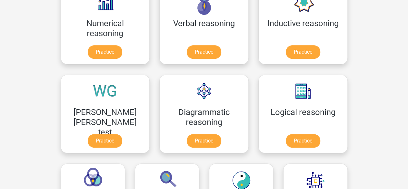
scroll to position [122, 0]
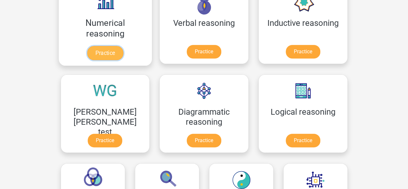
click at [87, 54] on link "Practice" at bounding box center [105, 53] width 36 height 14
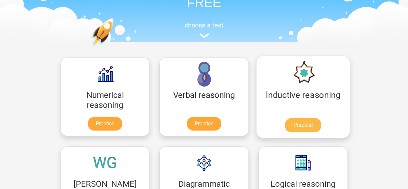
scroll to position [0, 0]
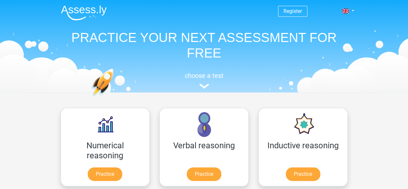
click at [9, 0] on header "Register Nederlands English" at bounding box center [204, 46] width 408 height 92
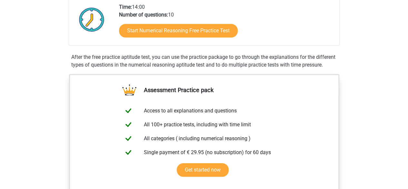
scroll to position [159, 0]
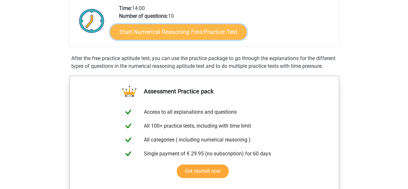
click at [150, 35] on link "Start Numerical Reasoning Free Practice Test" at bounding box center [178, 31] width 136 height 15
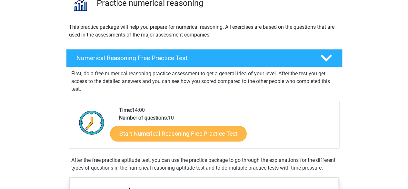
scroll to position [58, 0]
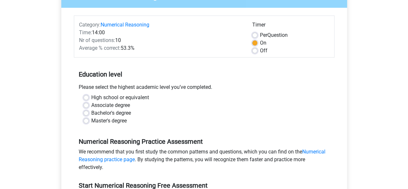
scroll to position [68, 0]
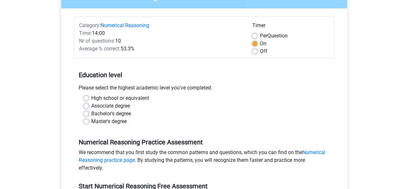
click at [83, 94] on div "High school or equivalent" at bounding box center [203, 98] width 241 height 8
click at [91, 97] on label "High school or equivalent" at bounding box center [120, 98] width 58 height 8
click at [87, 97] on input "High school or equivalent" at bounding box center [85, 97] width 5 height 6
radio input "true"
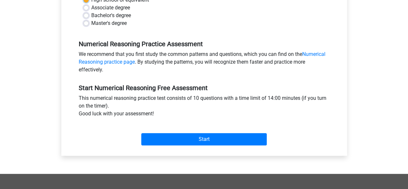
scroll to position [180, 0]
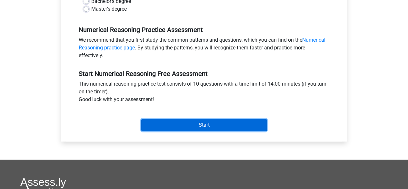
click at [200, 127] on input "Start" at bounding box center [203, 125] width 125 height 12
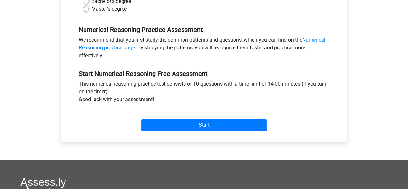
click at [3, 73] on div "Register Nederlands English" at bounding box center [204, 74] width 408 height 509
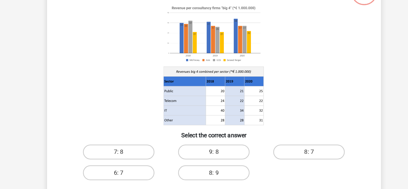
scroll to position [40, 0]
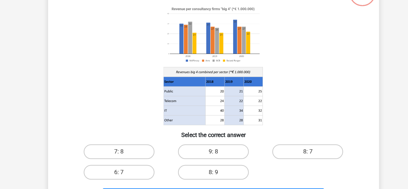
drag, startPoint x: 135, startPoint y: 115, endPoint x: 140, endPoint y: 112, distance: 5.8
click at [140, 112] on icon at bounding box center [204, 72] width 260 height 106
drag, startPoint x: 140, startPoint y: 112, endPoint x: 201, endPoint y: 153, distance: 73.6
click at [201, 153] on div "What is the ratio of McFlinsey's income in 2018 and 2020 combined to Arm's inco…" at bounding box center [204, 96] width 286 height 202
click at [204, 150] on input "9: 8" at bounding box center [206, 151] width 4 height 4
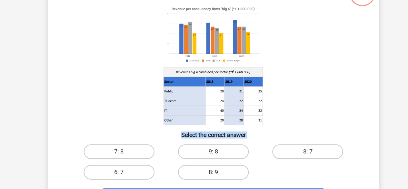
radio input "true"
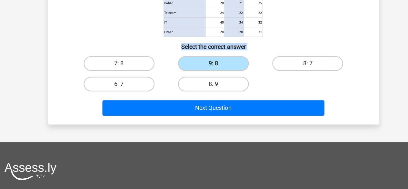
scroll to position [111, 0]
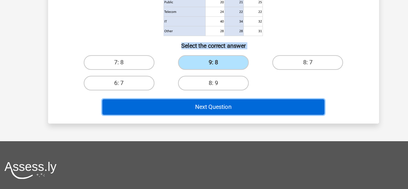
click at [224, 118] on button "Next Question" at bounding box center [203, 117] width 195 height 14
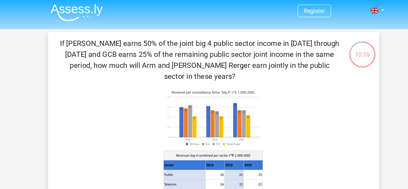
scroll to position [1, 0]
